Goal: Task Accomplishment & Management: Manage account settings

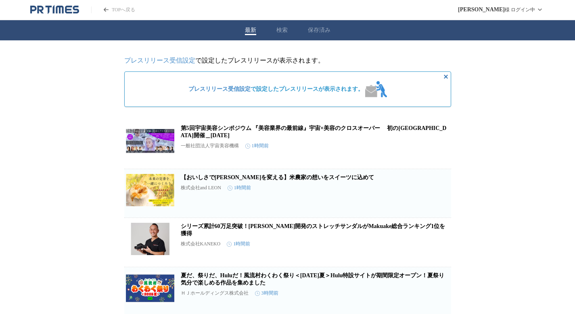
click at [446, 160] on span "この企業を受け取らない" at bounding box center [438, 159] width 26 height 11
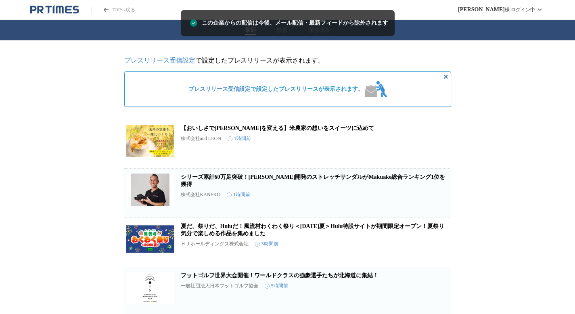
click at [447, 156] on span "この企業を受け取らない" at bounding box center [438, 159] width 26 height 11
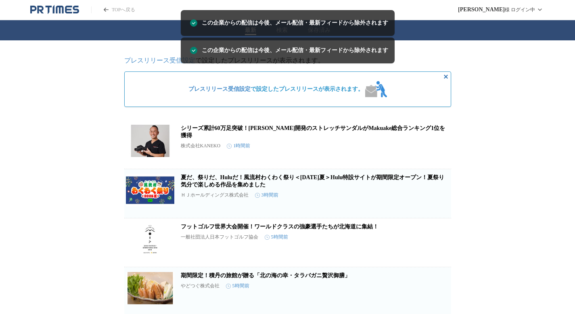
click at [442, 157] on span "この企業を受け取らない" at bounding box center [438, 159] width 26 height 11
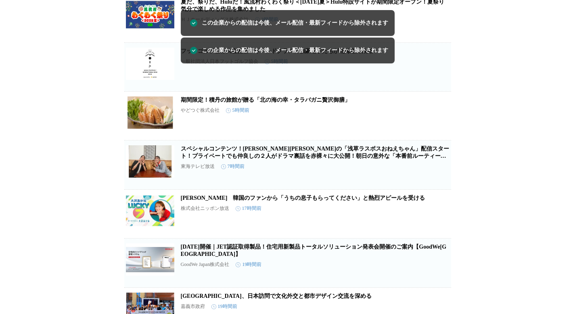
scroll to position [128, 0]
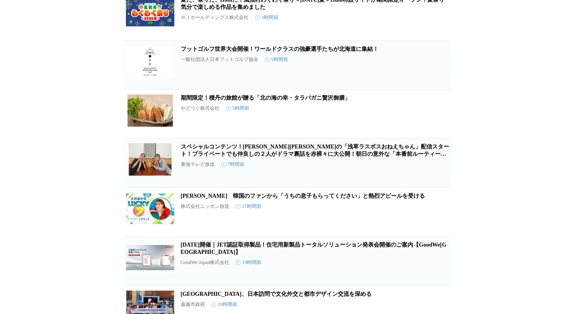
click at [434, 132] on span "この企業を受け取らない" at bounding box center [438, 129] width 26 height 11
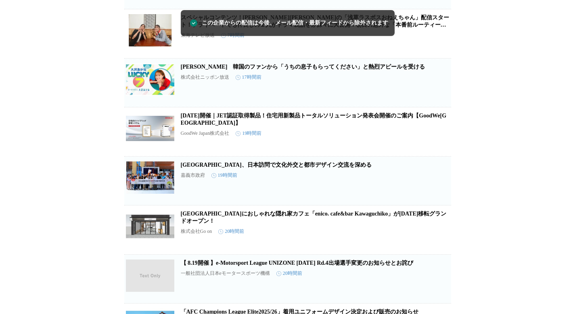
scroll to position [228, 0]
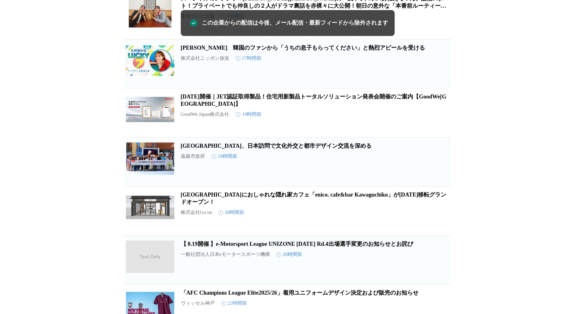
click at [442, 134] on span "この企業を受け取らない" at bounding box center [438, 128] width 26 height 11
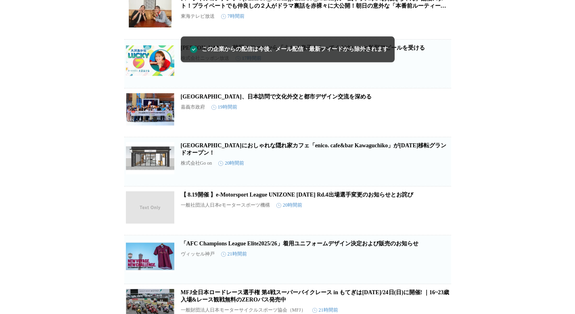
click at [448, 133] on span "この企業を受け取らない" at bounding box center [438, 127] width 26 height 11
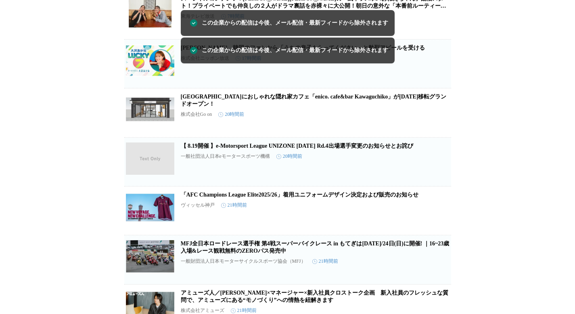
click at [443, 134] on span "この企業を受け取らない" at bounding box center [438, 128] width 26 height 11
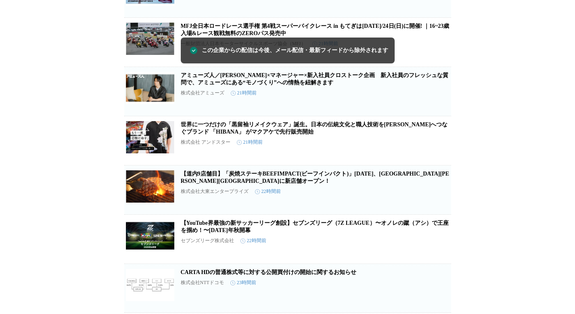
scroll to position [397, 0]
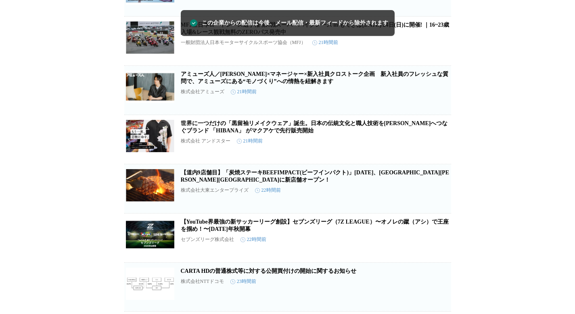
click at [442, 161] on span "この企業を受け取らない" at bounding box center [438, 154] width 26 height 11
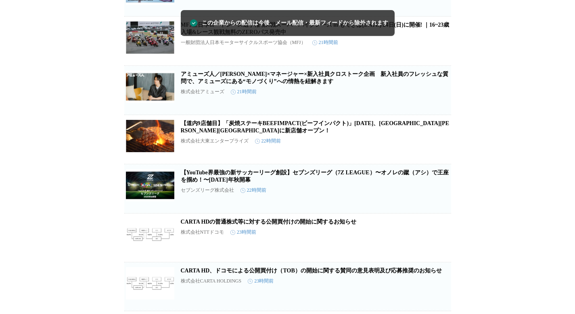
click at [443, 161] on span "この企業を受け取らない" at bounding box center [438, 154] width 26 height 11
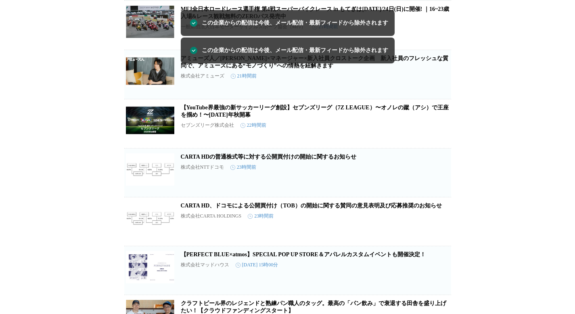
scroll to position [420, 0]
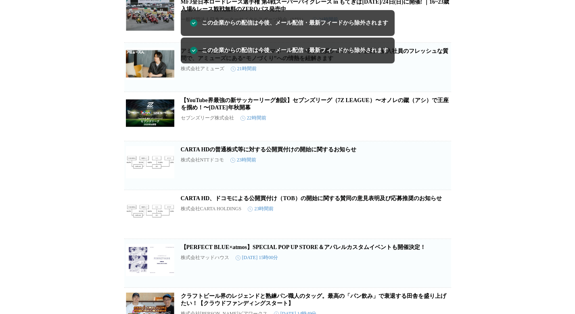
click at [442, 138] on span "この企業を受け取らない" at bounding box center [438, 131] width 26 height 11
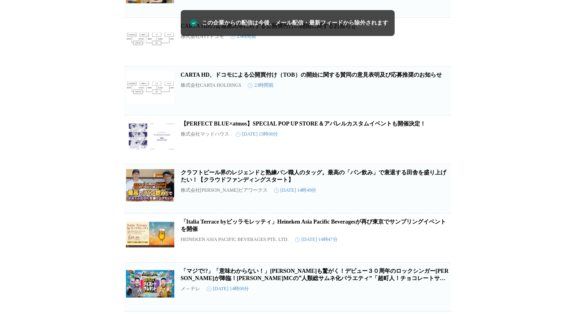
scroll to position [496, 0]
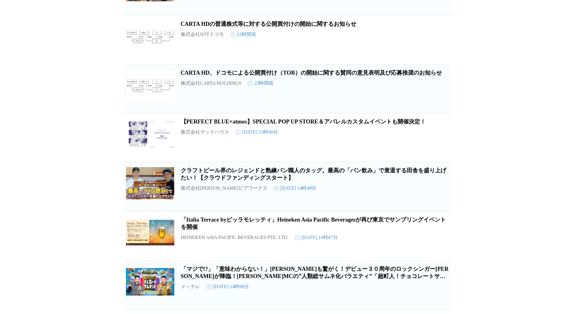
click at [435, 159] on span "この企業を受け取らない" at bounding box center [438, 152] width 26 height 11
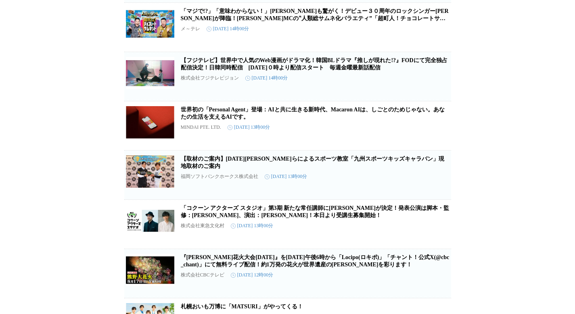
scroll to position [705, 0]
click at [436, 147] on span "この企業を受け取らない" at bounding box center [438, 141] width 26 height 11
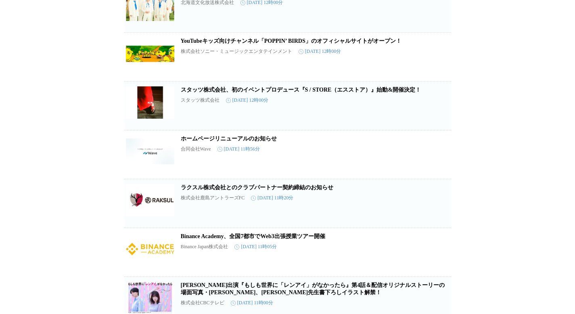
scroll to position [1003, 0]
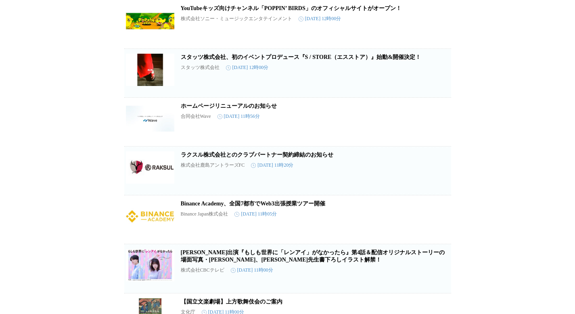
click at [435, 143] on span "この企業を受け取らない" at bounding box center [438, 137] width 26 height 11
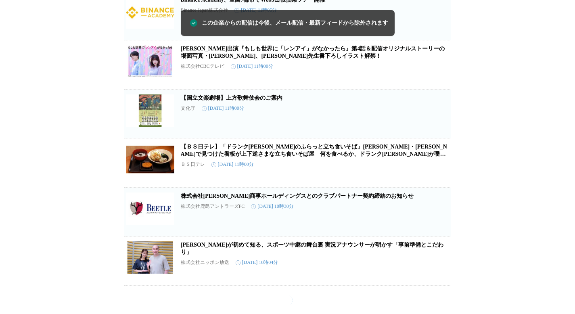
scroll to position [1197, 0]
